Goal: Information Seeking & Learning: Understand process/instructions

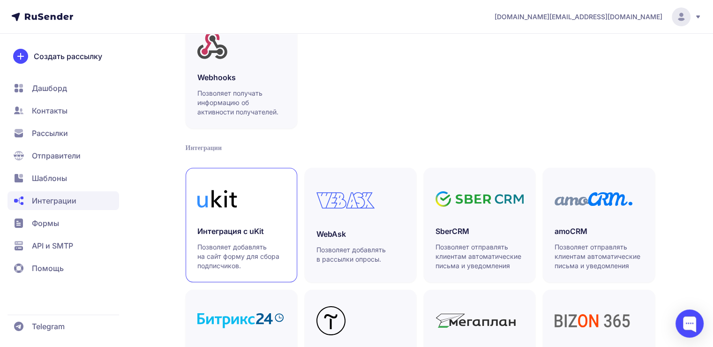
scroll to position [94, 0]
click at [221, 224] on link "Интеграция с uKit Позволяет добавлять на сайт форму для сбора подписчиков." at bounding box center [242, 224] width 112 height 114
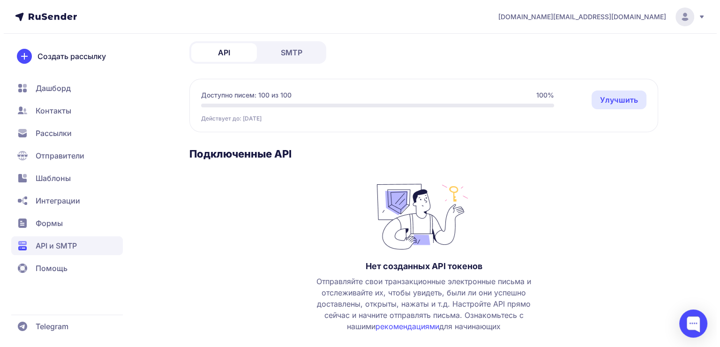
scroll to position [95, 0]
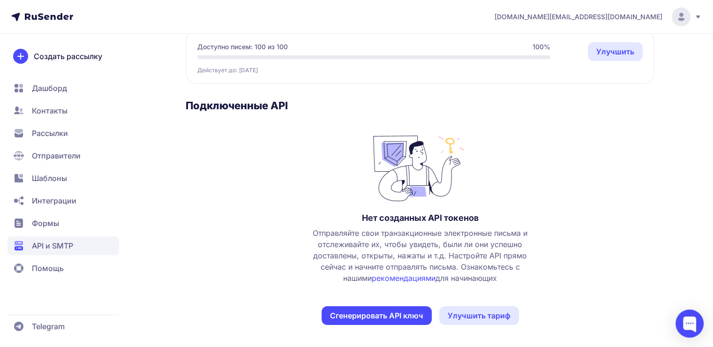
click at [388, 316] on button "Сгенерировать API ключ" at bounding box center [377, 315] width 110 height 19
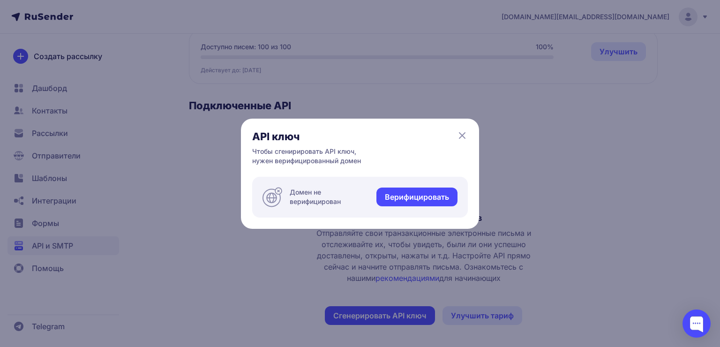
click at [398, 201] on link "Верифицировать" at bounding box center [417, 197] width 81 height 19
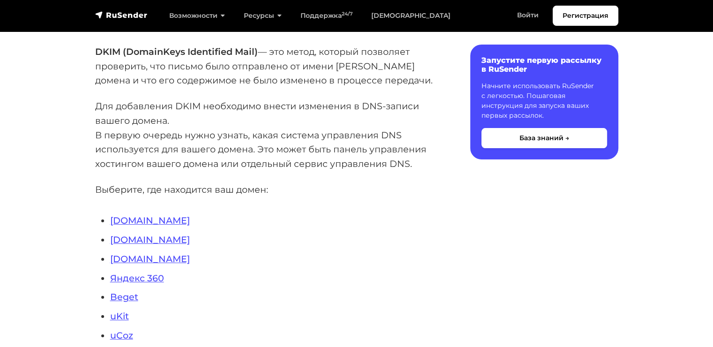
scroll to position [141, 0]
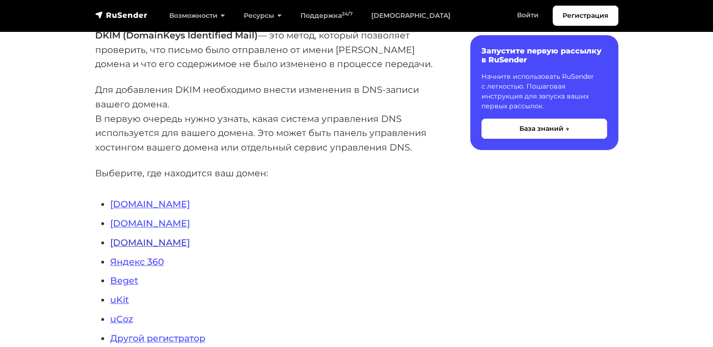
click at [128, 242] on link "Nic.ru" at bounding box center [150, 242] width 80 height 11
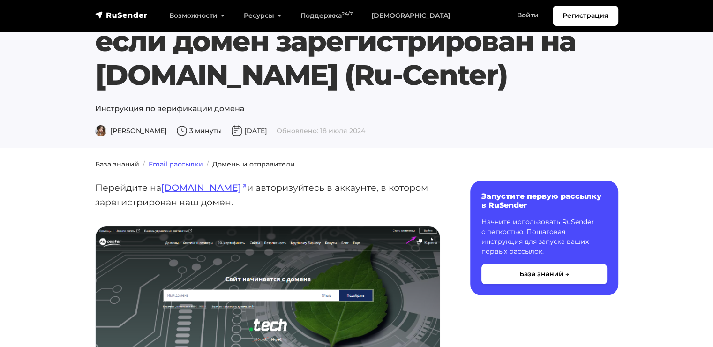
scroll to position [47, 0]
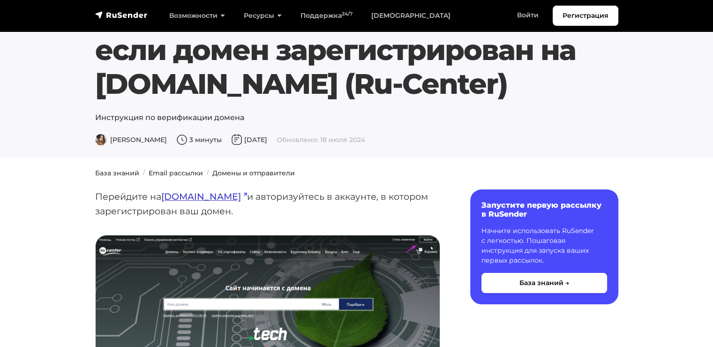
click at [170, 195] on link "nic.ru" at bounding box center [204, 196] width 86 height 11
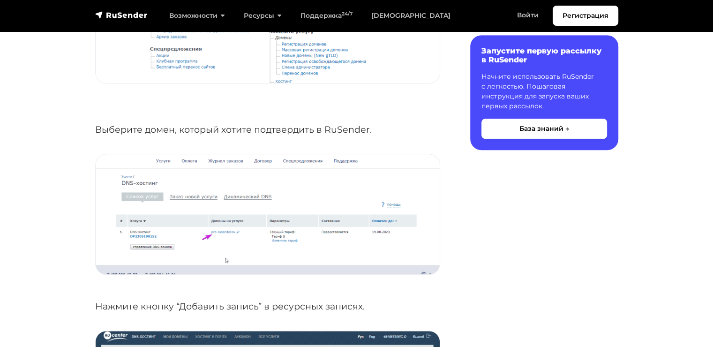
scroll to position [610, 0]
